Goal: Complete application form

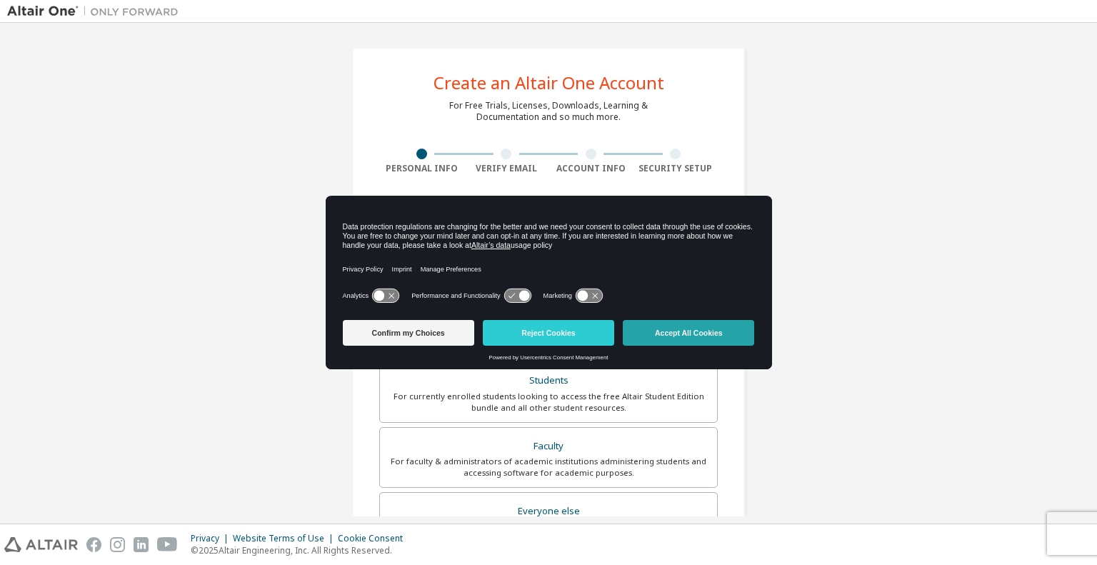
click at [711, 331] on button "Accept All Cookies" at bounding box center [688, 333] width 131 height 26
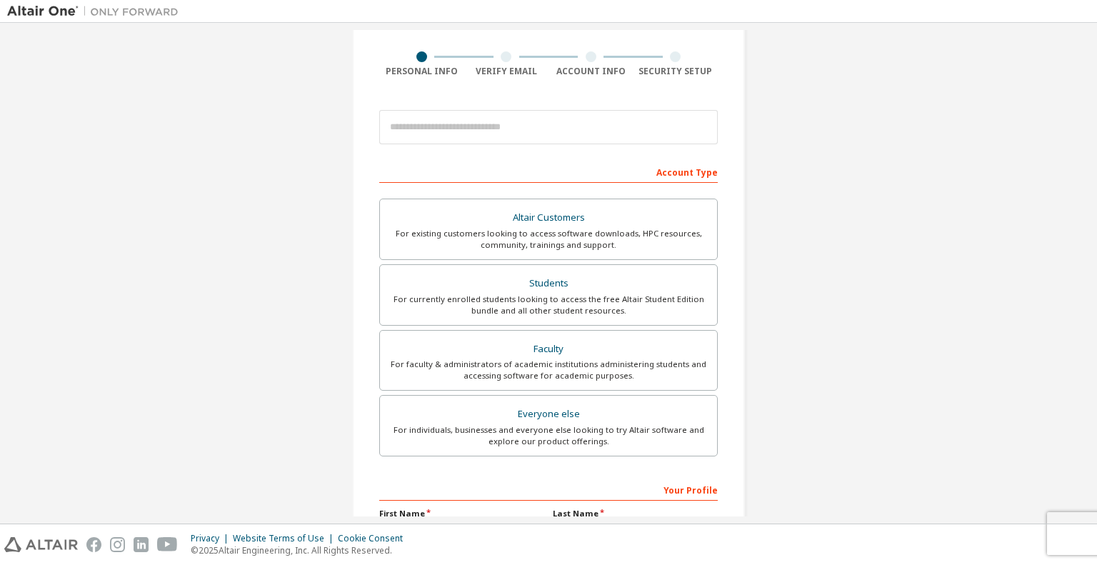
scroll to position [101, 0]
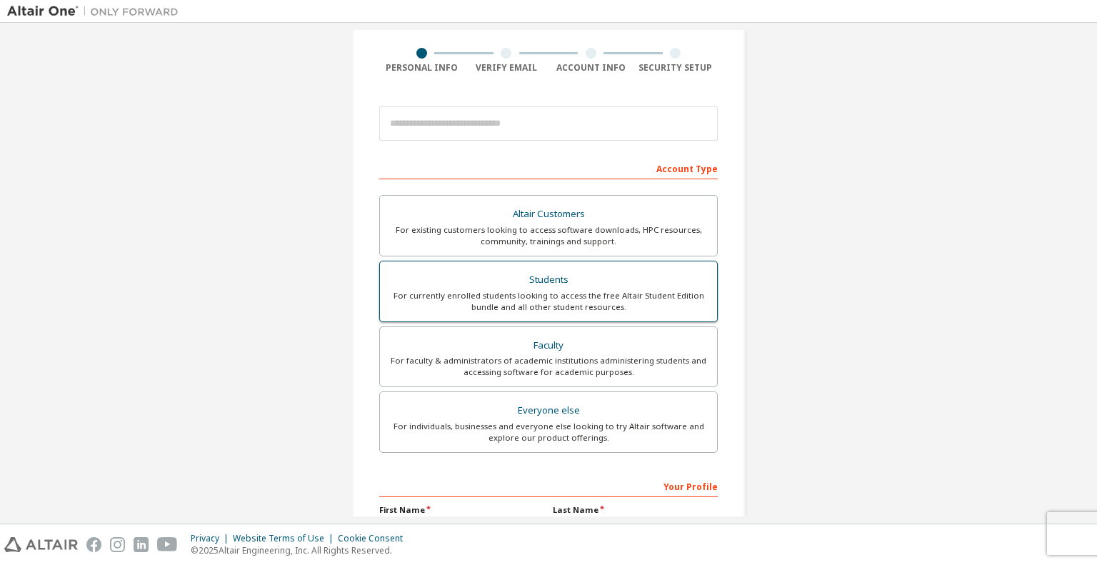
click at [522, 296] on div "For currently enrolled students looking to access the free Altair Student Editi…" at bounding box center [548, 301] width 320 height 23
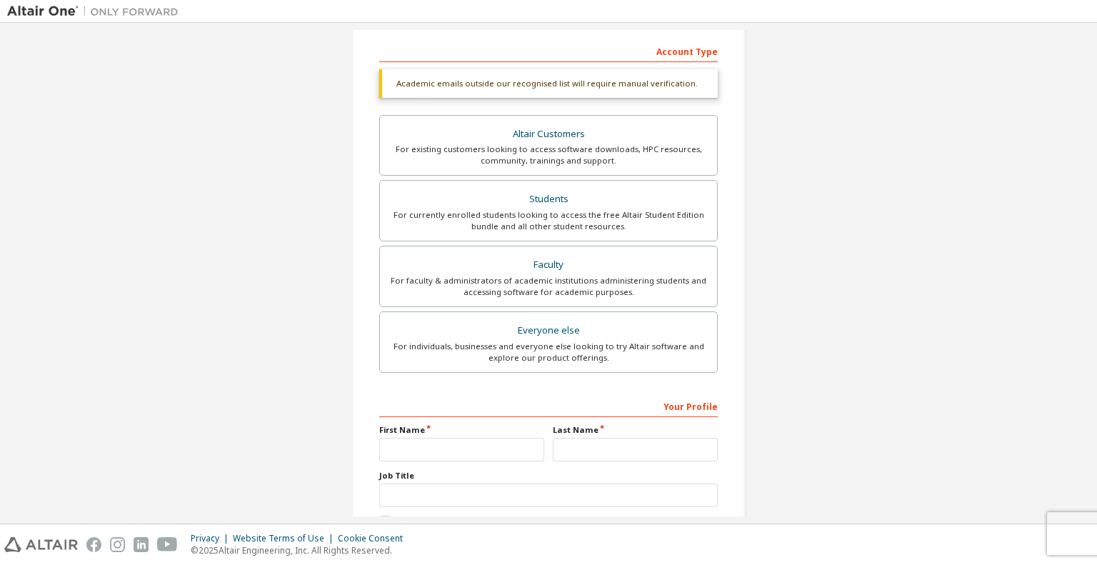
scroll to position [303, 0]
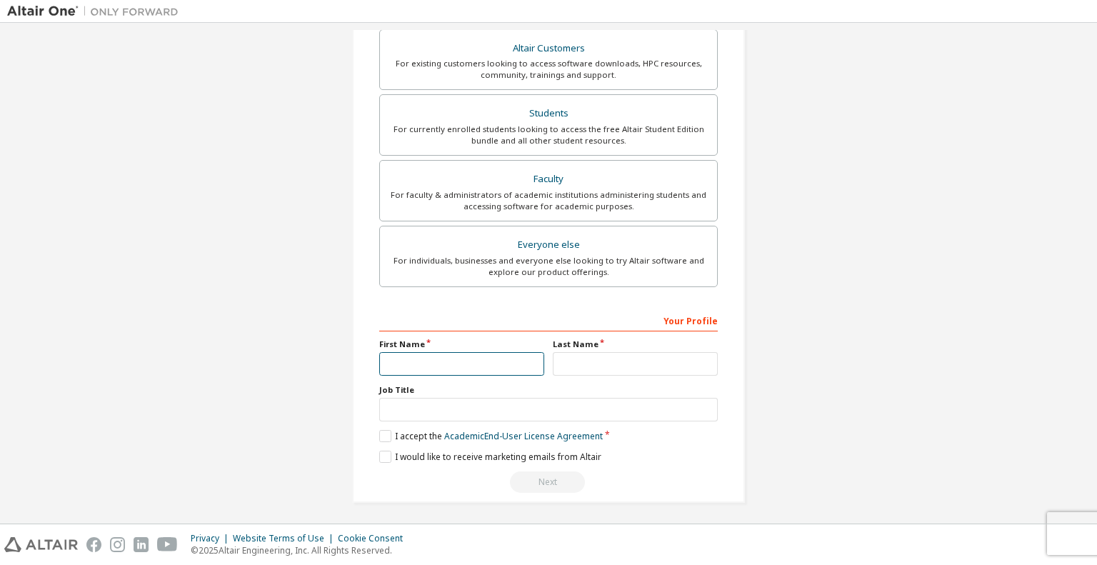
click at [401, 368] on input "text" at bounding box center [461, 364] width 165 height 24
type input "***"
click at [558, 368] on input "text" at bounding box center [635, 364] width 165 height 24
type input "*"
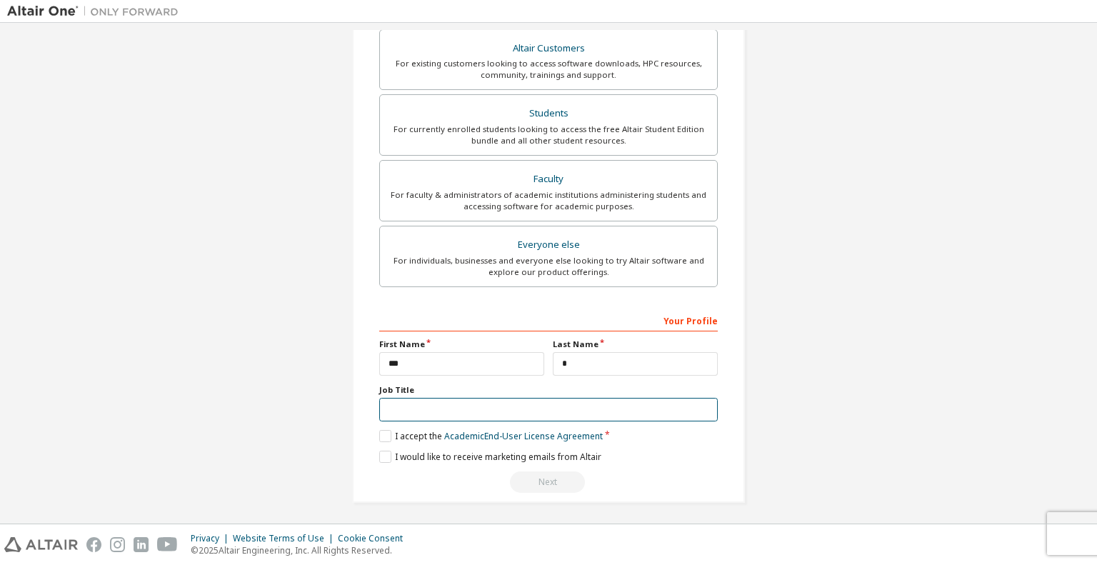
click at [510, 402] on input "text" at bounding box center [548, 410] width 338 height 24
type input "*******"
click at [380, 433] on label "I accept the Academic End-User License Agreement" at bounding box center [490, 436] width 223 height 12
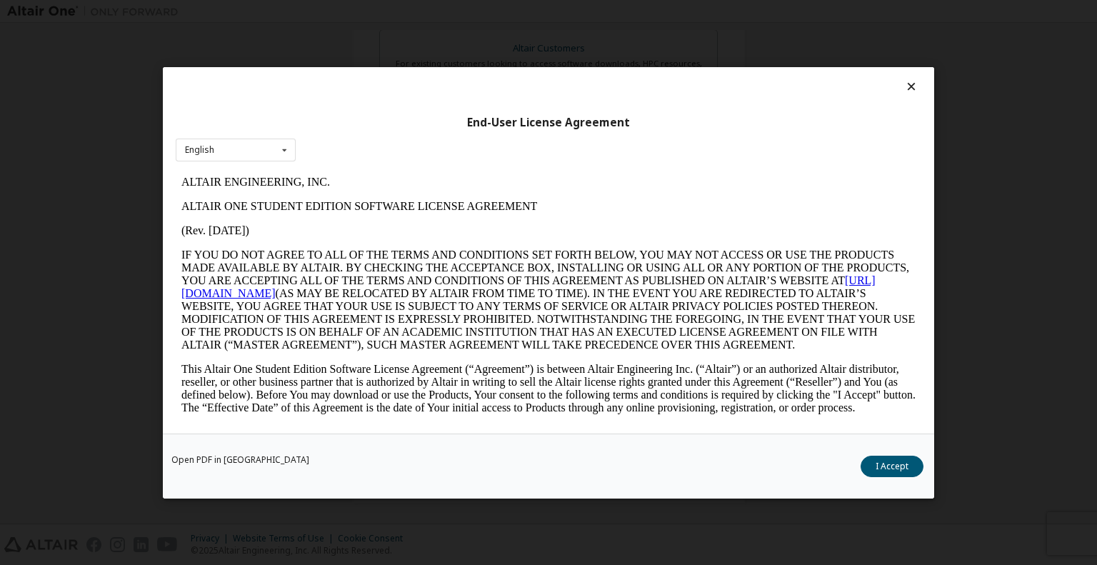
scroll to position [0, 0]
click at [892, 455] on button "I Accept" at bounding box center [891, 465] width 63 height 21
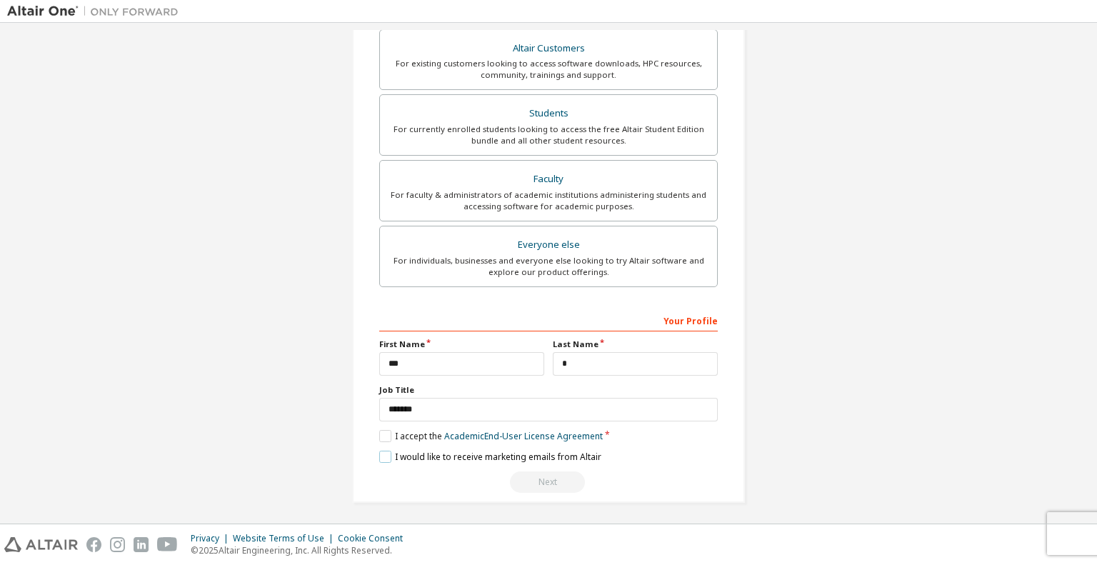
click at [385, 451] on label "I would like to receive marketing emails from Altair" at bounding box center [490, 457] width 222 height 12
click at [543, 485] on div "Next" at bounding box center [548, 481] width 338 height 21
click at [568, 118] on div "Students" at bounding box center [548, 114] width 320 height 20
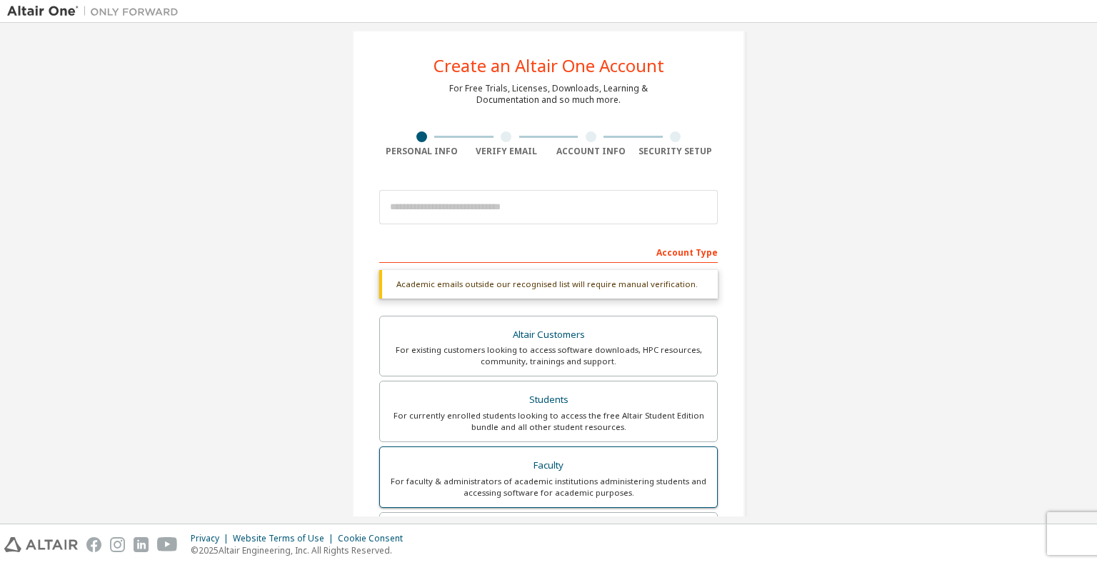
scroll to position [17, 0]
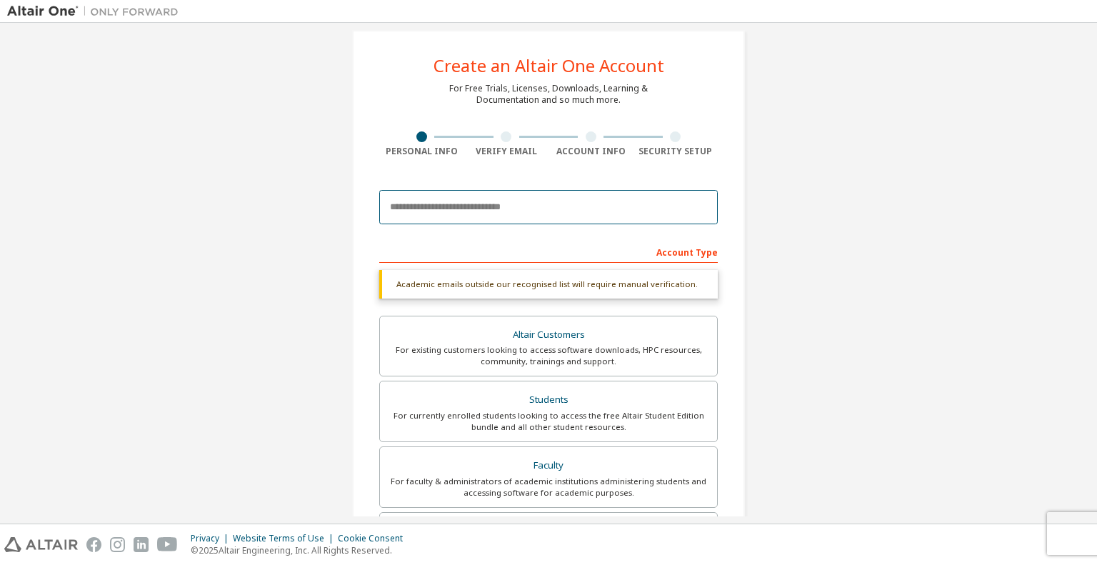
click at [568, 211] on input "email" at bounding box center [548, 207] width 338 height 34
type input "**********"
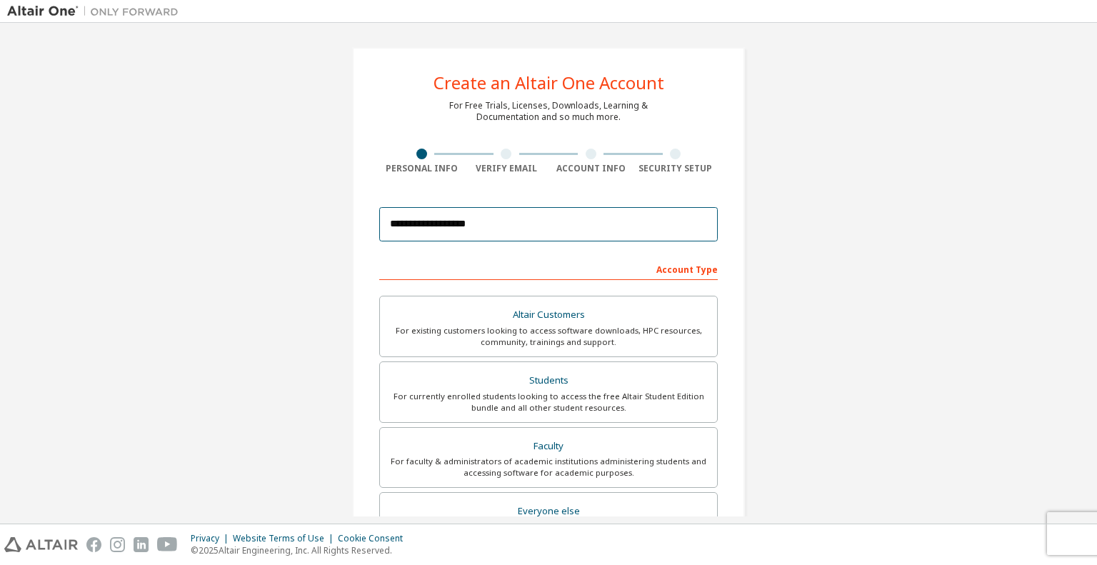
scroll to position [266, 0]
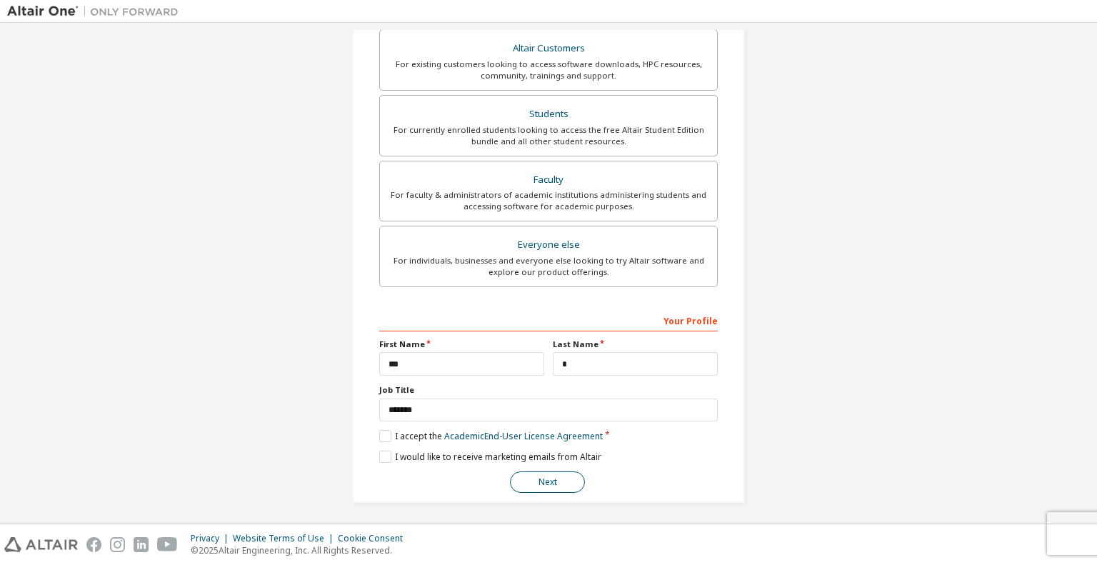
click at [531, 484] on button "Next" at bounding box center [547, 481] width 75 height 21
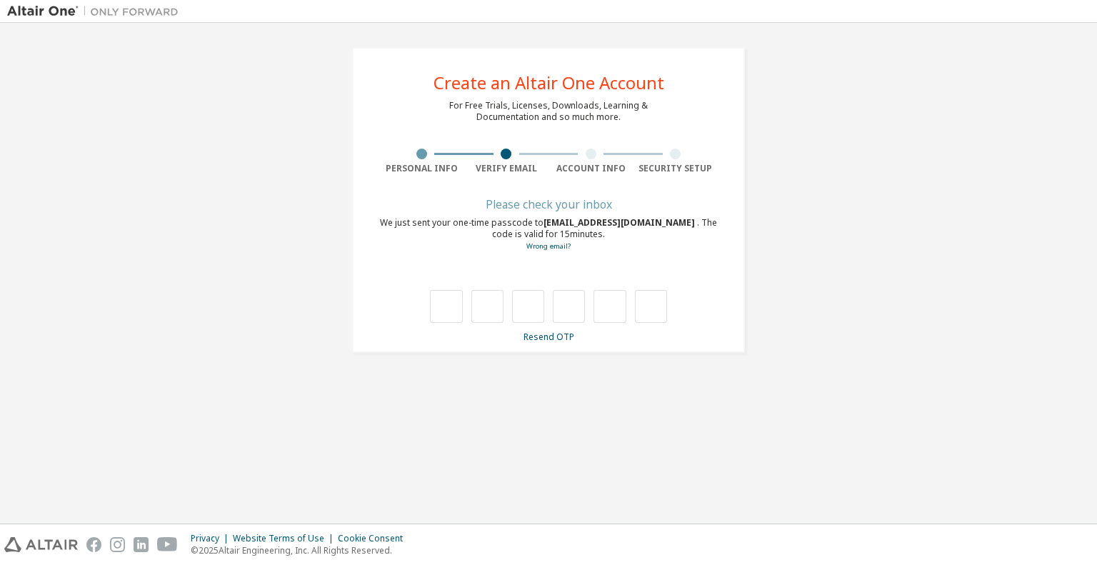
scroll to position [0, 0]
click at [453, 303] on input "text" at bounding box center [446, 306] width 32 height 33
type input "*"
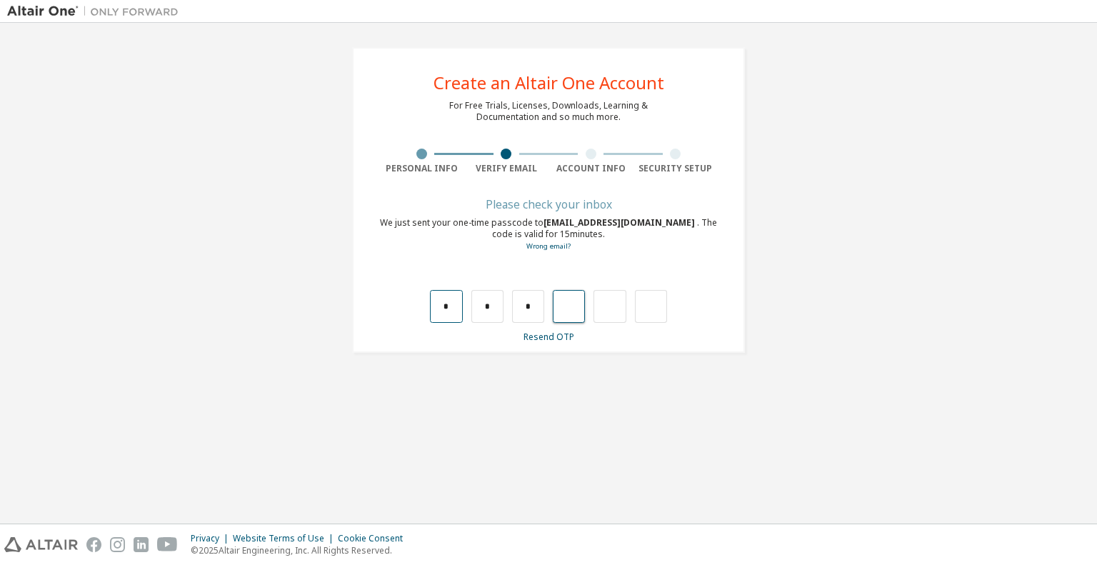
type input "*"
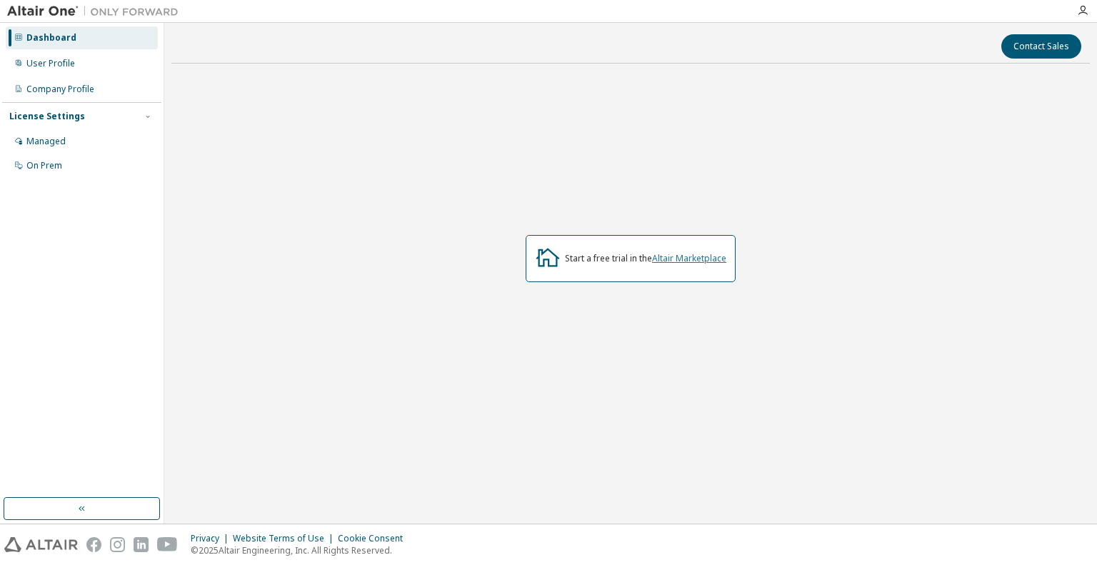
click at [700, 258] on link "Altair Marketplace" at bounding box center [689, 258] width 74 height 12
